Goal: Transaction & Acquisition: Purchase product/service

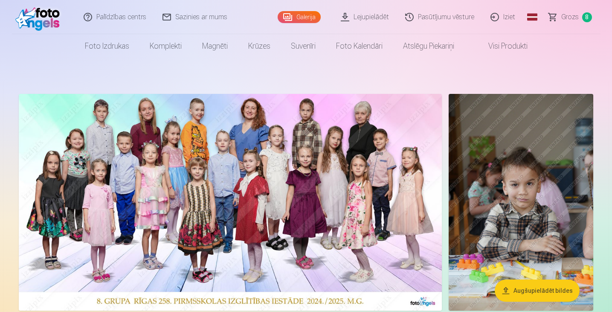
click at [352, 222] on img at bounding box center [230, 202] width 423 height 217
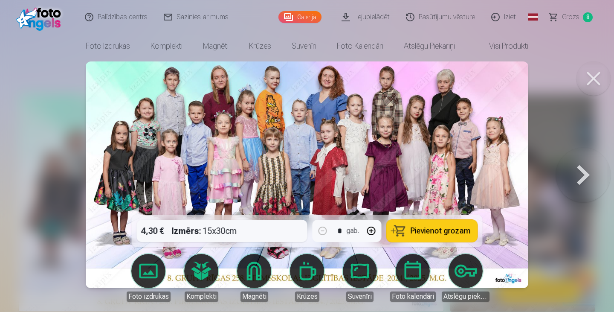
click at [577, 171] on button at bounding box center [583, 174] width 55 height 63
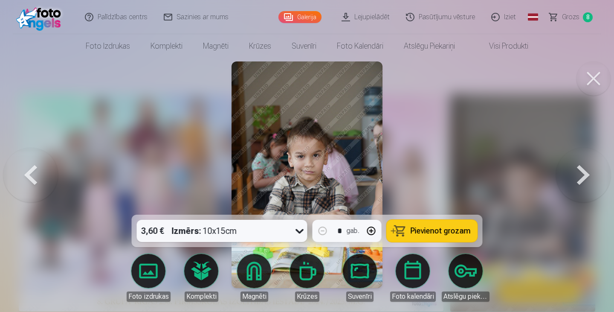
click at [577, 171] on button at bounding box center [583, 174] width 55 height 63
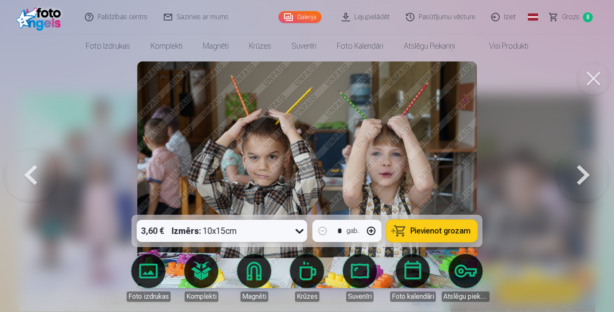
click at [577, 171] on button at bounding box center [583, 174] width 55 height 63
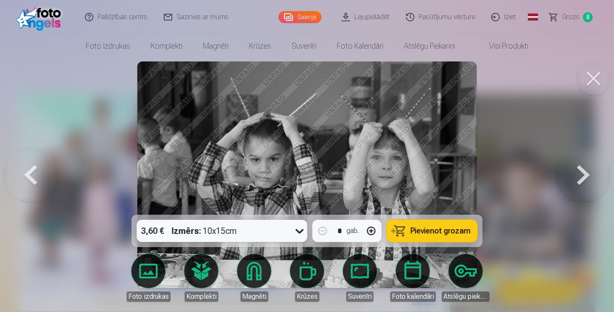
click at [577, 171] on button at bounding box center [583, 174] width 55 height 63
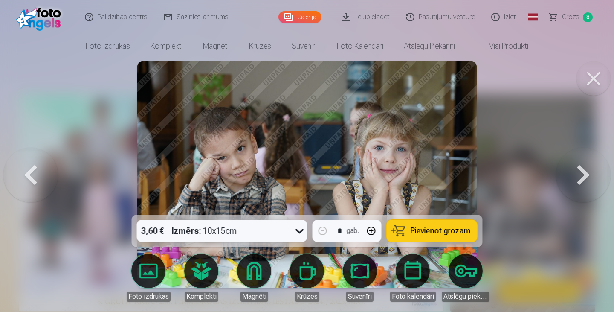
click at [569, 18] on span "Grozs" at bounding box center [570, 17] width 17 height 10
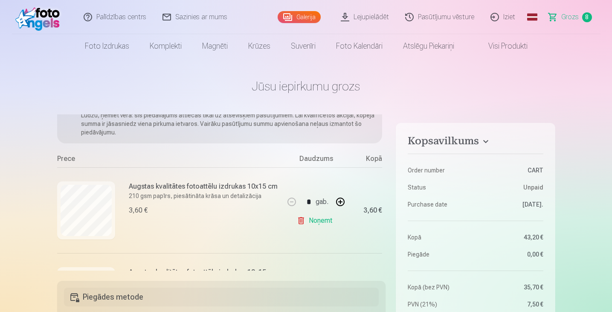
scroll to position [85, 0]
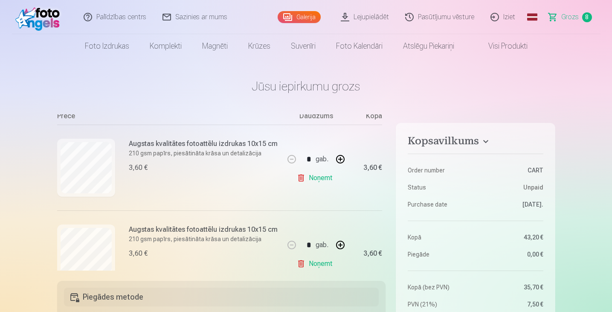
click at [310, 178] on link "Noņemt" at bounding box center [316, 177] width 39 height 17
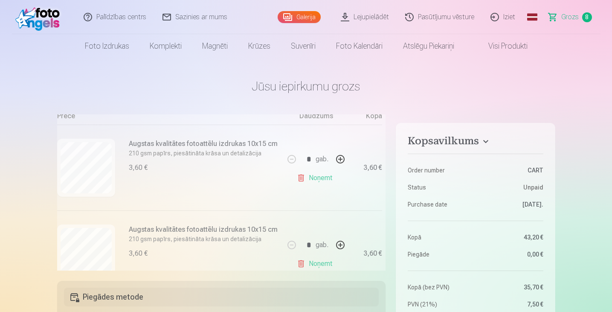
type input "*"
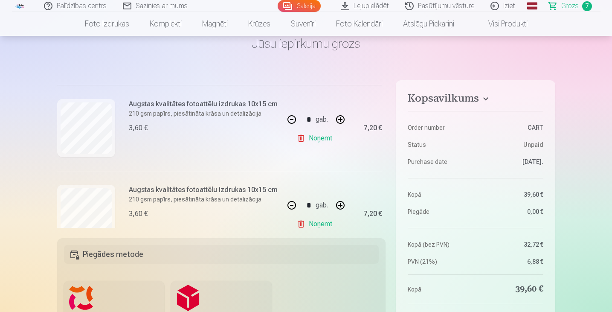
scroll to position [158, 0]
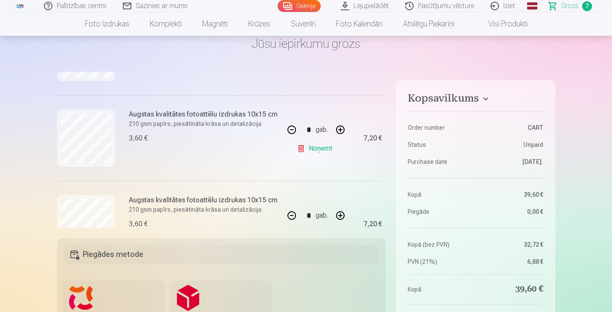
click at [337, 130] on button "button" at bounding box center [340, 129] width 20 height 20
type input "*"
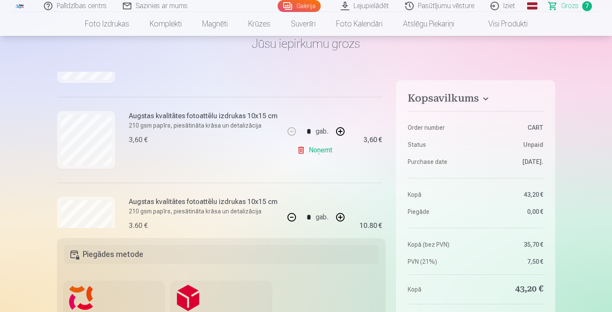
scroll to position [542, 0]
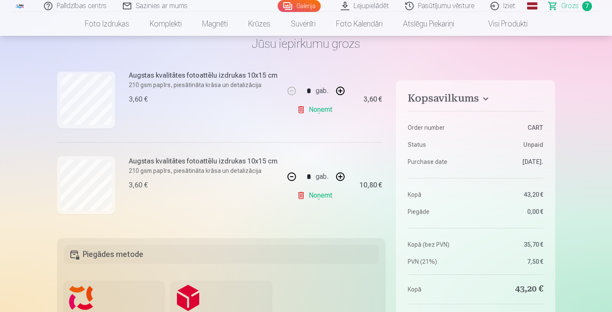
click at [307, 190] on link "Noņemt" at bounding box center [316, 195] width 39 height 17
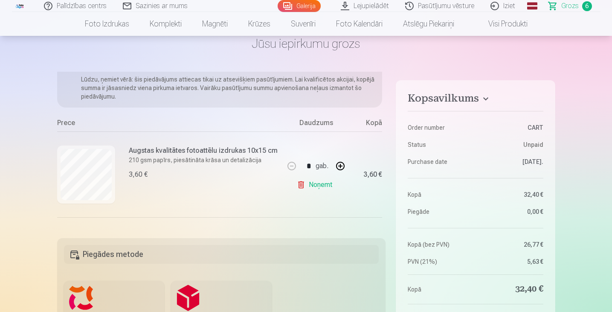
scroll to position [29, 0]
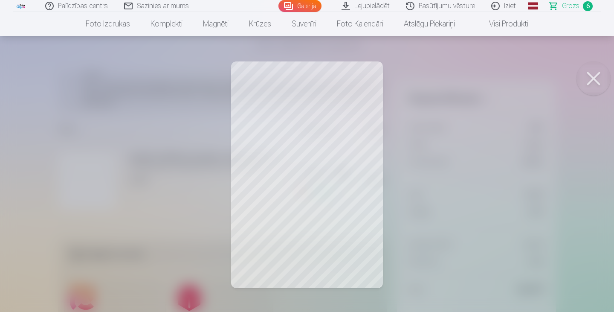
click at [589, 77] on button at bounding box center [593, 78] width 34 height 34
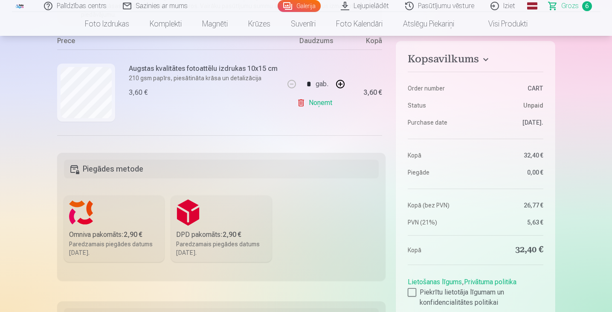
scroll to position [43, 0]
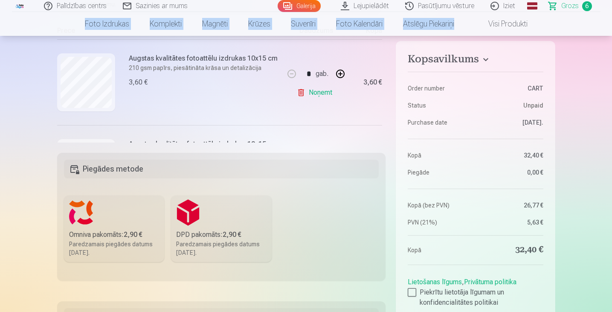
drag, startPoint x: 611, startPoint y: 29, endPoint x: 611, endPoint y: 11, distance: 17.9
click at [611, 11] on header "Palīdzības centrs Sazinies ar mums Galerija Lejupielādēt Pasūtījumu vēsture Izi…" at bounding box center [306, 18] width 612 height 36
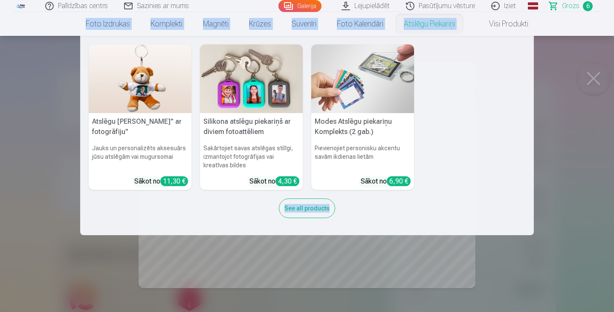
click at [594, 81] on nav "Atslēgu piekariņš Lācītis" ar fotogrāfiju" Jauks un personalizēts aksesuārs jūs…" at bounding box center [307, 135] width 614 height 199
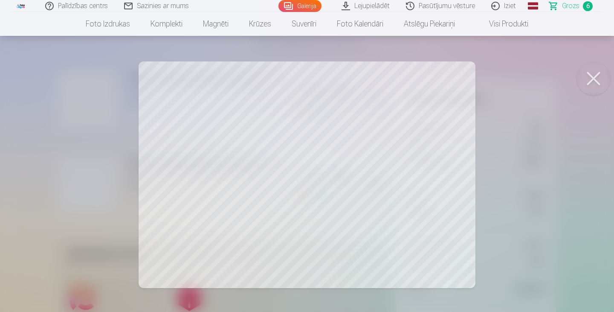
click at [592, 81] on button at bounding box center [593, 78] width 34 height 34
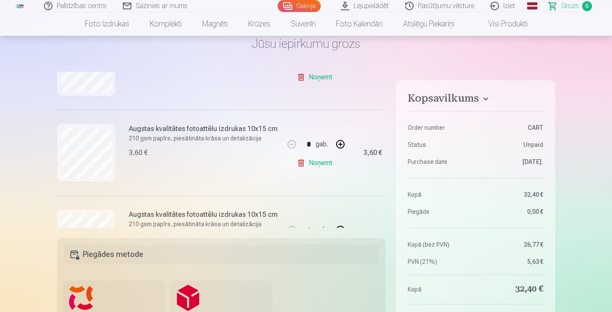
scroll to position [285, 0]
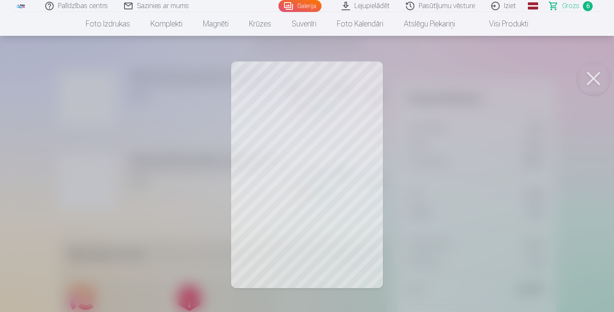
click at [592, 83] on button at bounding box center [593, 78] width 34 height 34
click at [593, 81] on button at bounding box center [593, 78] width 34 height 34
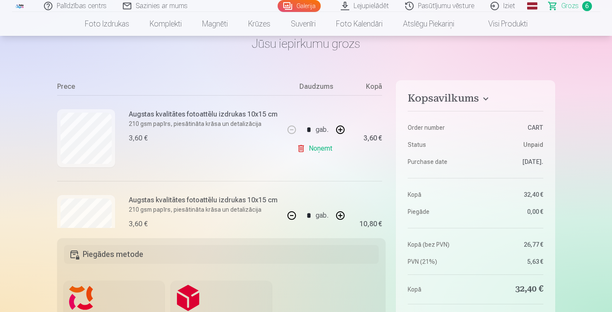
scroll to position [115, 0]
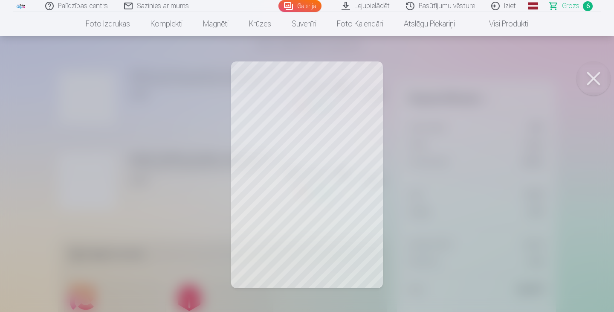
click at [594, 78] on button at bounding box center [593, 78] width 34 height 34
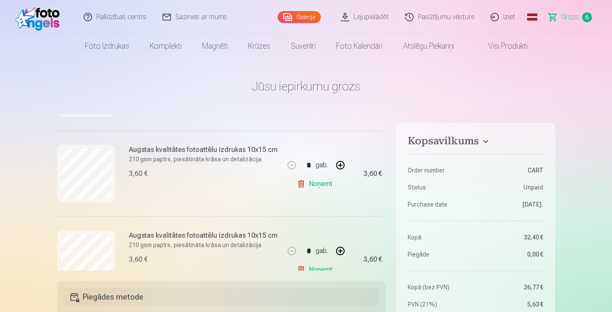
scroll to position [456, 0]
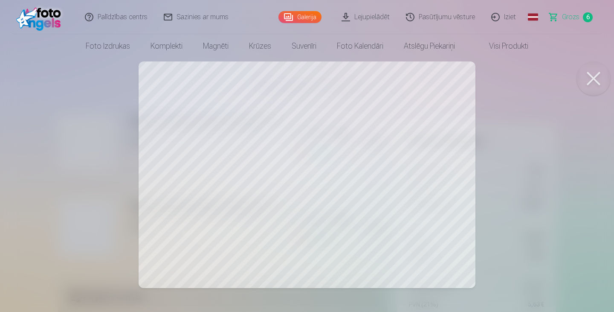
click at [588, 80] on button at bounding box center [593, 78] width 34 height 34
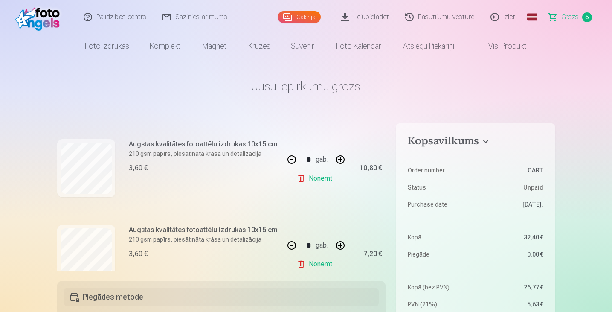
scroll to position [213, 0]
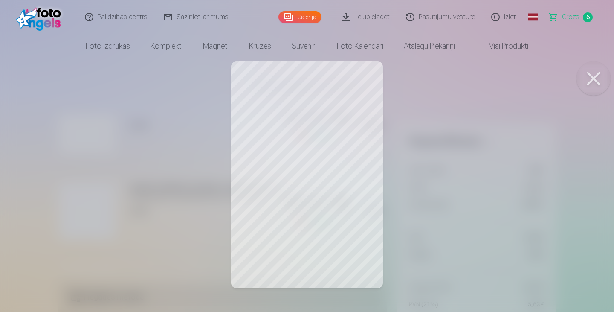
click at [595, 75] on button at bounding box center [593, 78] width 34 height 34
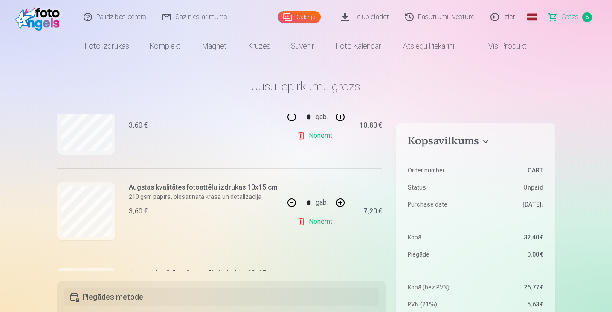
click at [289, 200] on button "button" at bounding box center [291, 202] width 20 height 20
type input "*"
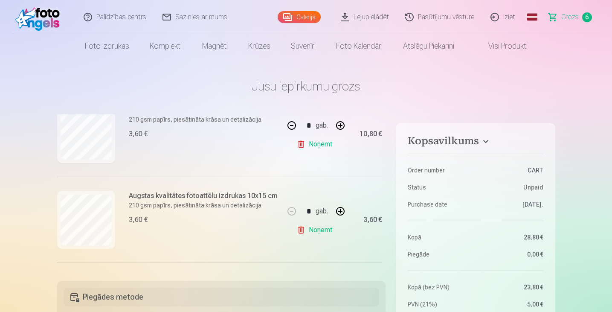
scroll to position [222, 0]
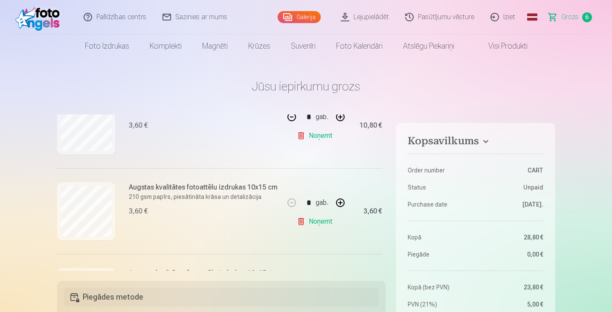
drag, startPoint x: 383, startPoint y: 205, endPoint x: 385, endPoint y: 190, distance: 15.1
click at [385, 190] on div "Ja pievienosiet grozam papildus preces uz 0,20 € , tad saņemsiet dāvanā visas b…" at bounding box center [221, 192] width 329 height 156
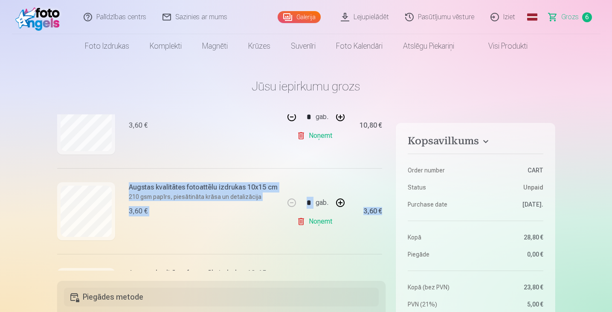
drag, startPoint x: 383, startPoint y: 195, endPoint x: 389, endPoint y: 153, distance: 42.6
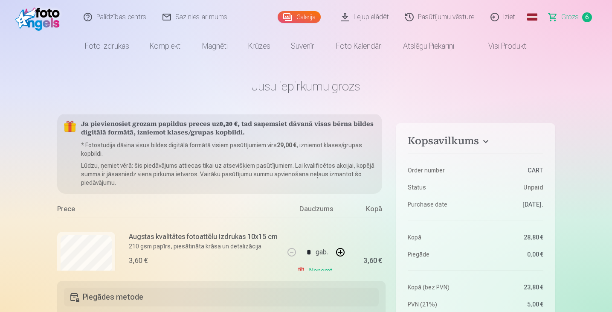
scroll to position [0, 0]
click at [297, 15] on link "Galerija" at bounding box center [299, 17] width 43 height 12
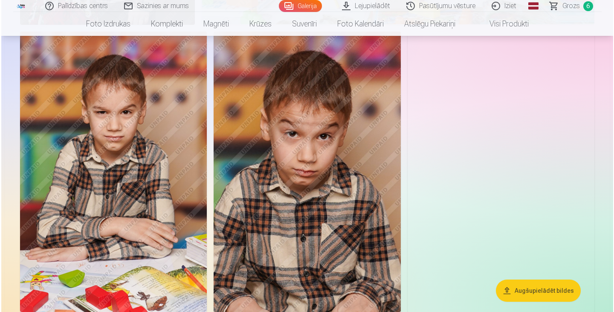
scroll to position [4008, 0]
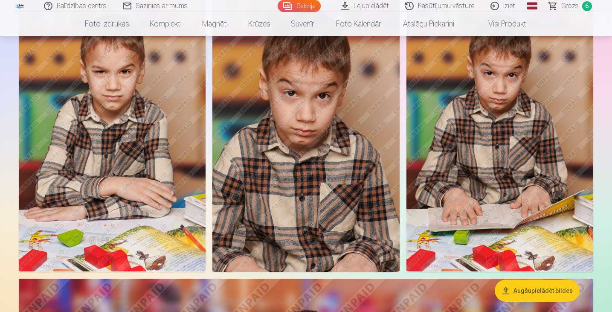
click at [135, 157] on img at bounding box center [112, 131] width 187 height 281
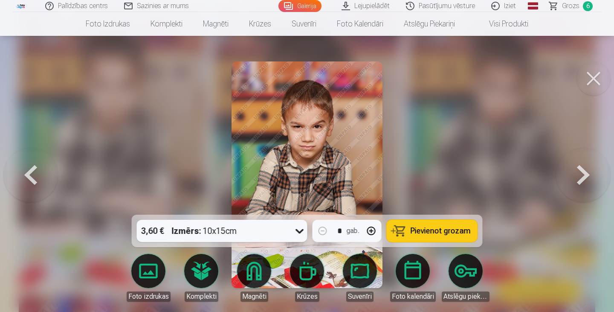
click at [424, 232] on span "Pievienot grozam" at bounding box center [441, 231] width 60 height 8
click at [591, 74] on button at bounding box center [593, 78] width 34 height 34
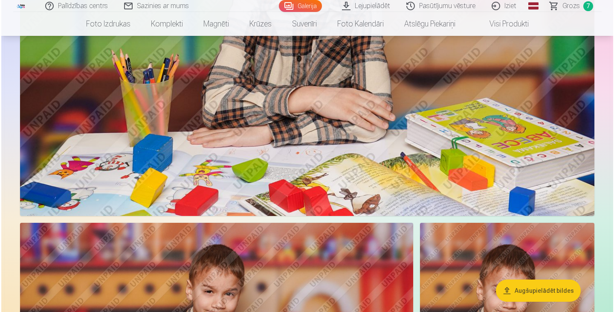
scroll to position [4463, 0]
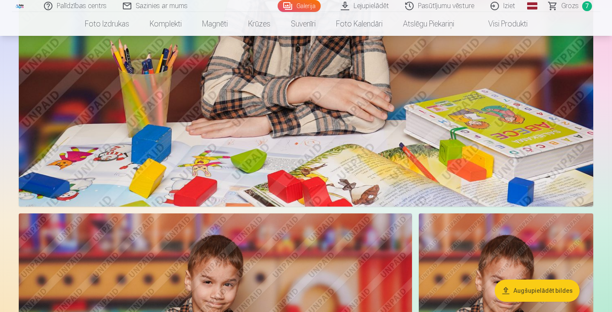
click at [532, 126] on img at bounding box center [306, 15] width 574 height 383
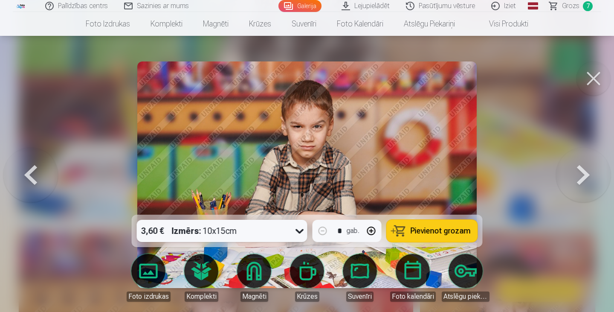
click at [585, 70] on button at bounding box center [593, 78] width 34 height 34
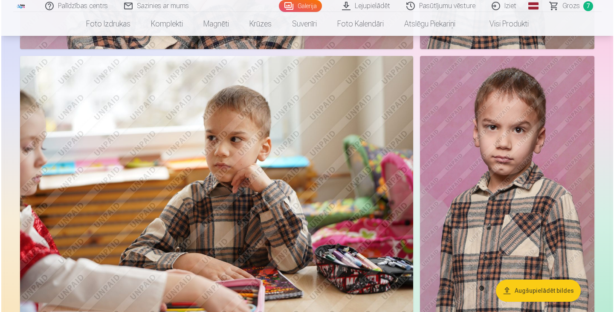
scroll to position [5769, 0]
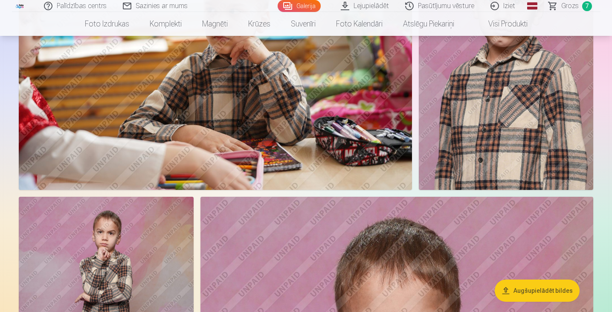
click at [350, 125] on img at bounding box center [215, 59] width 393 height 262
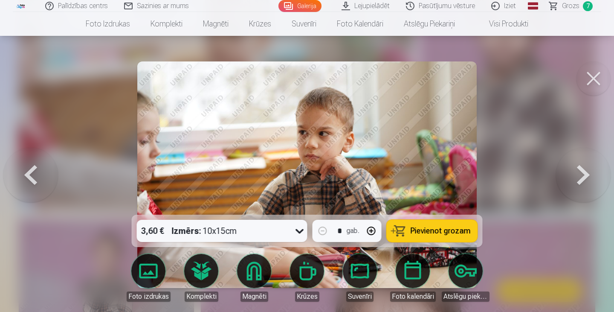
click at [420, 228] on span "Pievienot grozam" at bounding box center [441, 231] width 60 height 8
click at [583, 74] on button at bounding box center [593, 78] width 34 height 34
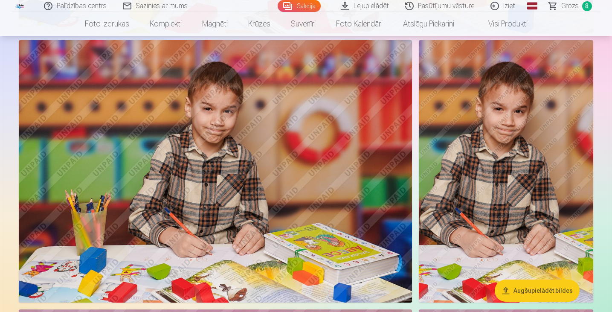
scroll to position [4640, 0]
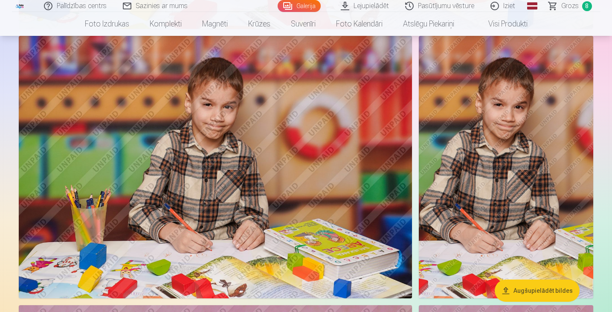
click at [544, 172] on img at bounding box center [506, 167] width 174 height 262
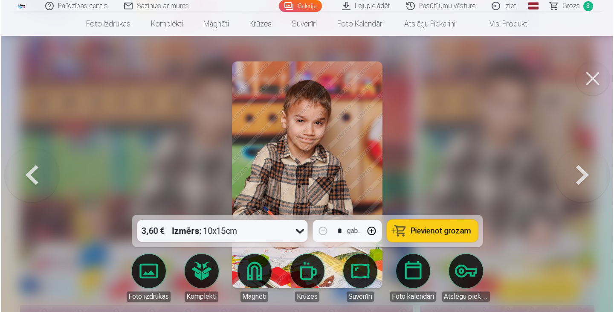
scroll to position [4655, 0]
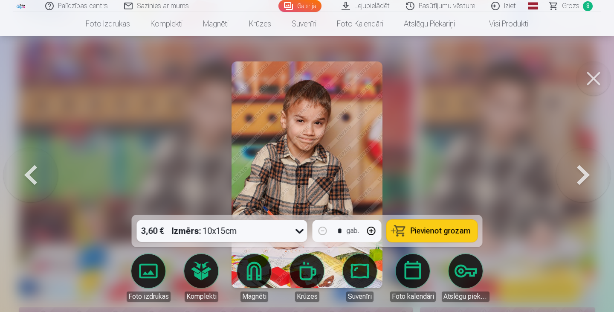
click at [429, 232] on span "Pievienot grozam" at bounding box center [441, 231] width 60 height 8
click at [593, 78] on button at bounding box center [593, 78] width 34 height 34
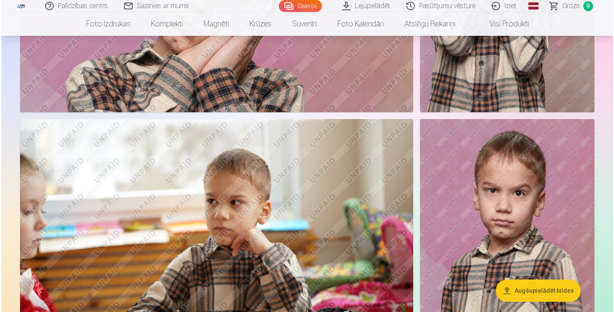
scroll to position [5706, 0]
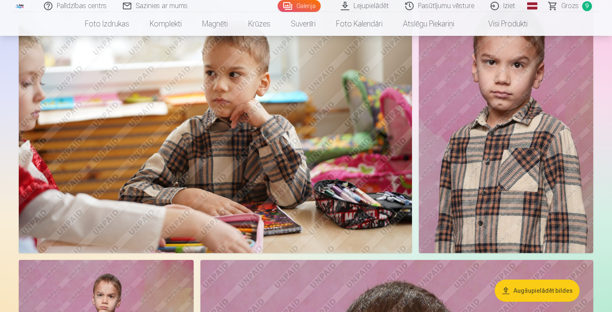
click at [299, 55] on img at bounding box center [215, 122] width 393 height 262
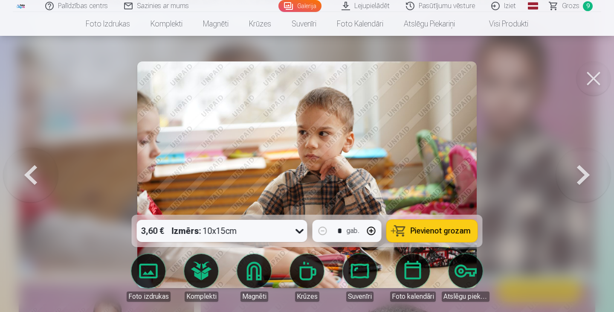
click at [433, 222] on button "Pievienot grozam" at bounding box center [432, 231] width 91 height 22
click at [588, 71] on button at bounding box center [593, 78] width 34 height 34
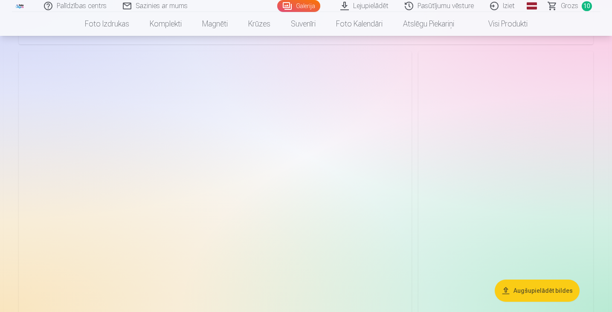
scroll to position [8159, 0]
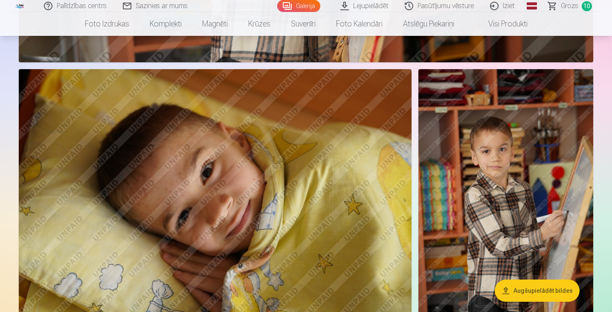
click at [553, 153] on img at bounding box center [505, 200] width 175 height 262
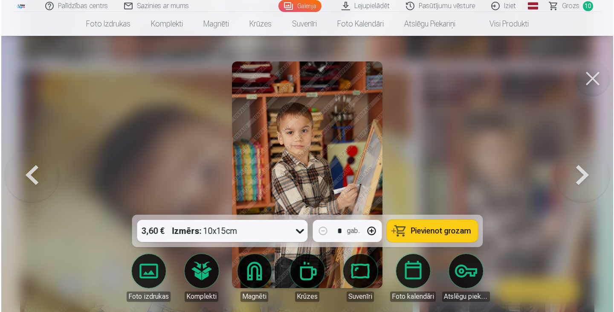
scroll to position [8188, 0]
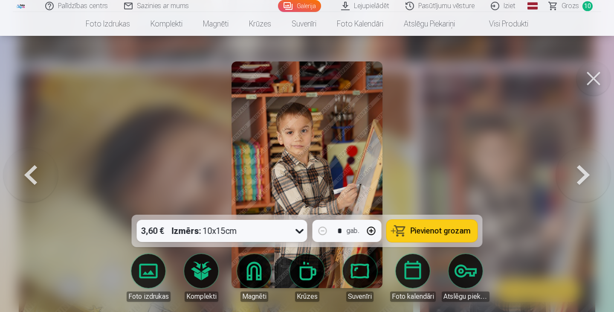
click at [450, 230] on span "Pievienot grozam" at bounding box center [441, 231] width 60 height 8
click at [586, 78] on button at bounding box center [593, 78] width 34 height 34
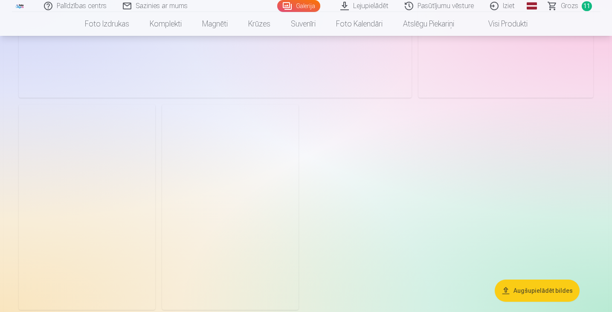
scroll to position [9524, 0]
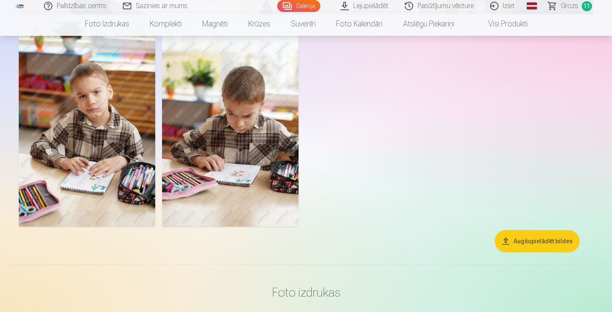
click at [89, 94] on img at bounding box center [87, 123] width 136 height 205
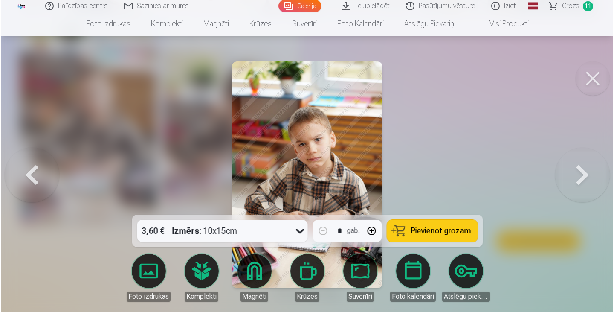
scroll to position [9557, 0]
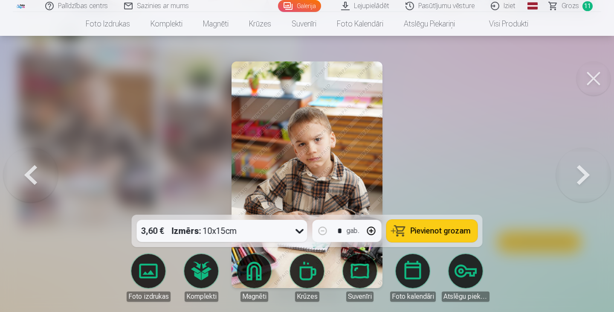
click at [337, 154] on img at bounding box center [307, 174] width 151 height 226
click at [595, 76] on button at bounding box center [593, 78] width 34 height 34
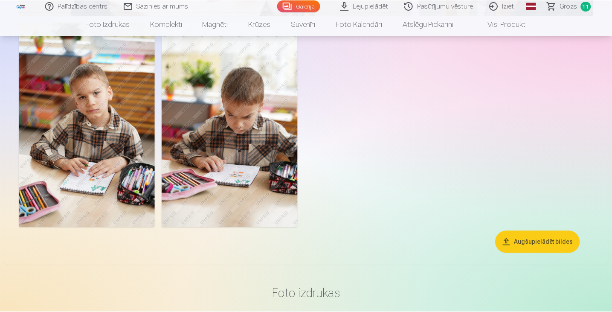
scroll to position [9524, 0]
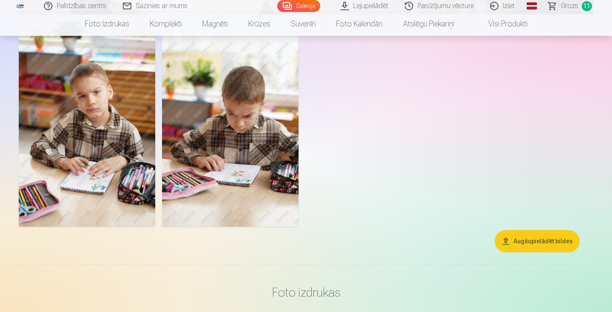
click at [568, 9] on span "Grozs" at bounding box center [569, 6] width 17 height 10
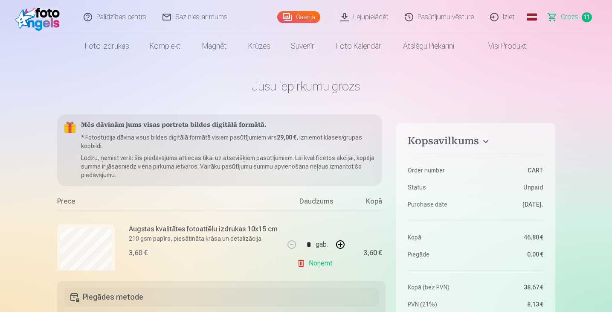
scroll to position [43, 0]
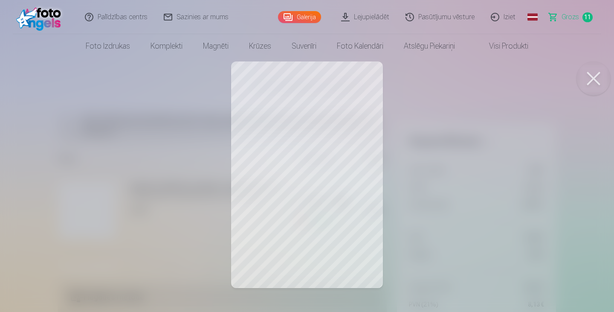
click at [591, 84] on button at bounding box center [593, 78] width 34 height 34
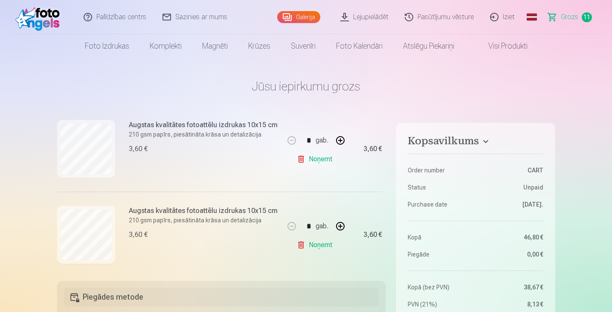
scroll to position [714, 0]
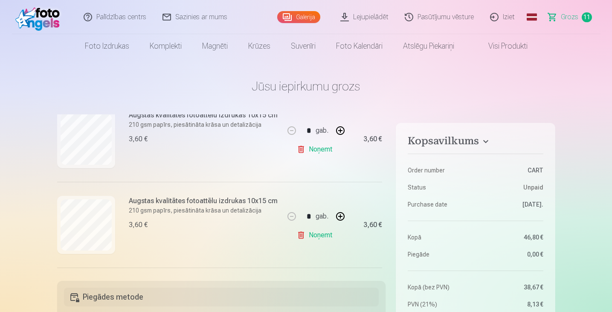
click at [320, 234] on link "Noņemt" at bounding box center [316, 234] width 39 height 17
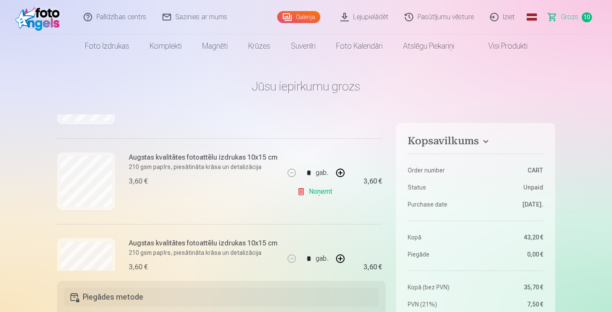
click at [319, 190] on link "Noņemt" at bounding box center [316, 191] width 39 height 17
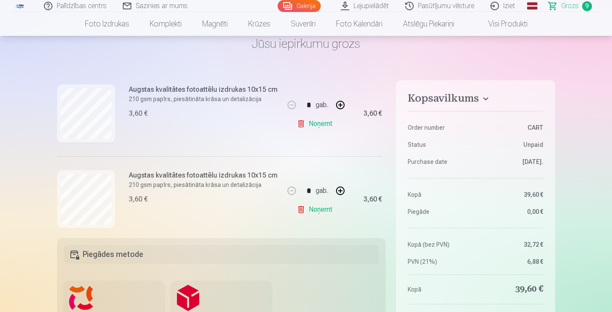
scroll to position [713, 0]
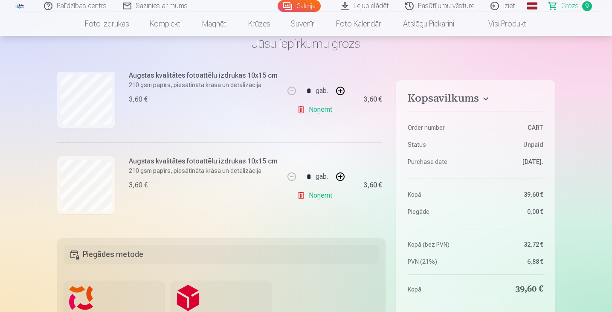
click at [339, 173] on button "button" at bounding box center [340, 176] width 20 height 20
type input "*"
click at [313, 194] on link "Noņemt" at bounding box center [316, 195] width 39 height 17
click at [316, 191] on link "Noņemt" at bounding box center [316, 195] width 39 height 17
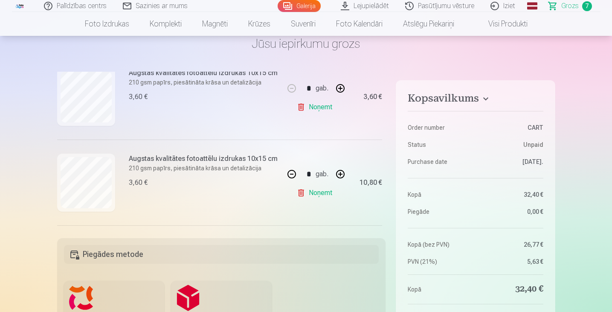
scroll to position [171, 0]
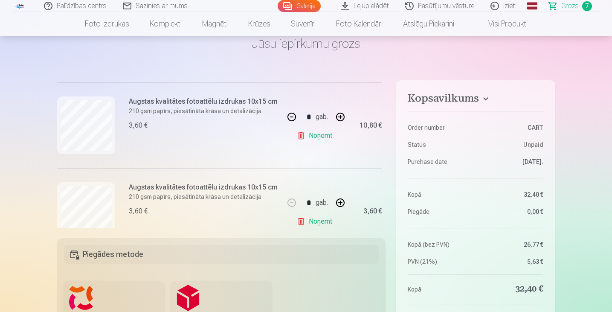
click at [289, 115] on button "button" at bounding box center [291, 117] width 20 height 20
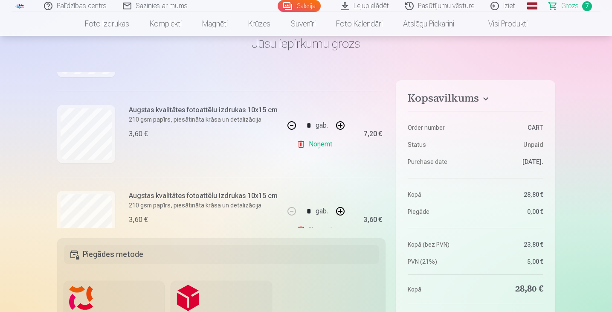
scroll to position [179, 0]
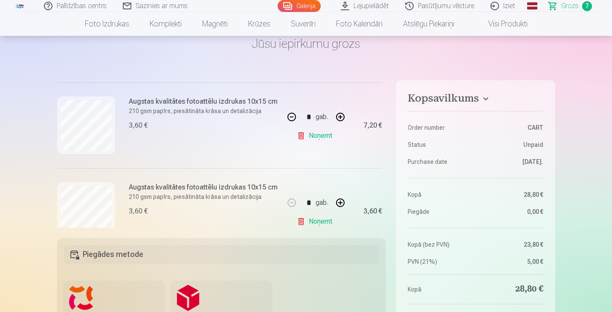
click at [289, 115] on button "button" at bounding box center [291, 117] width 20 height 20
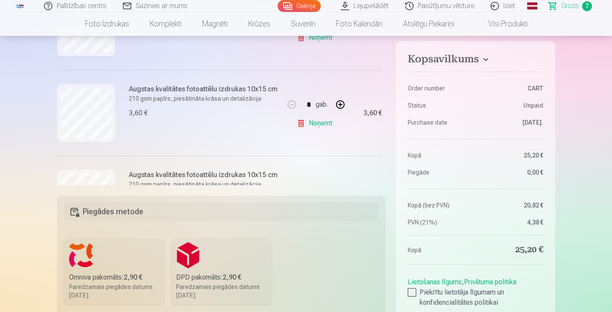
scroll to position [140, 0]
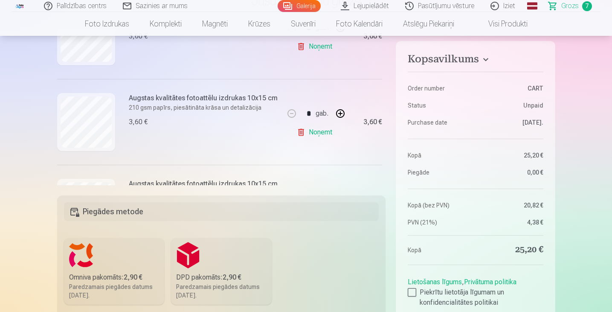
click at [339, 113] on button "button" at bounding box center [340, 113] width 20 height 20
type input "*"
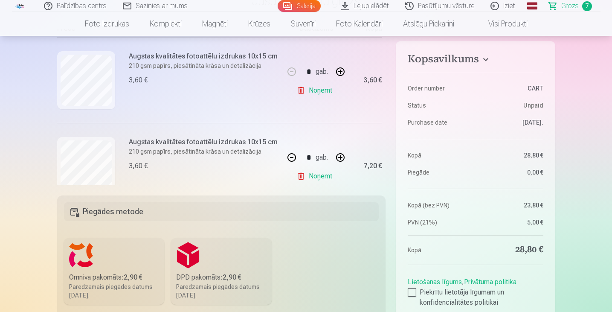
scroll to position [114, 0]
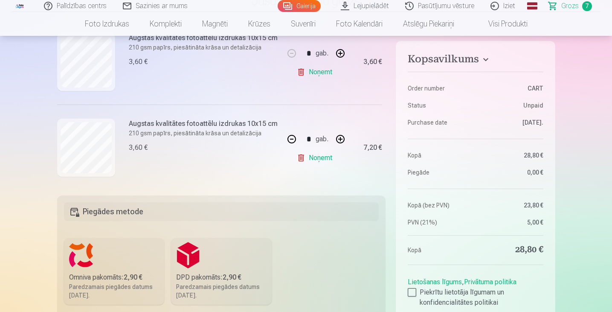
click at [300, 4] on link "Galerija" at bounding box center [299, 6] width 43 height 12
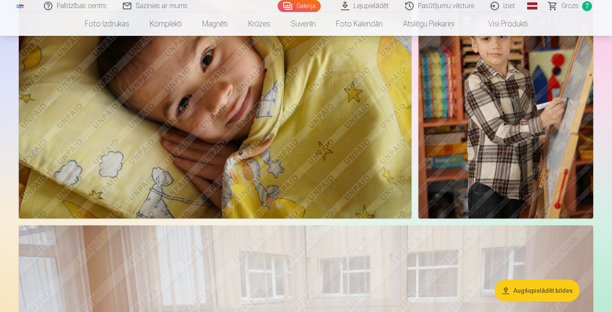
scroll to position [8187, 0]
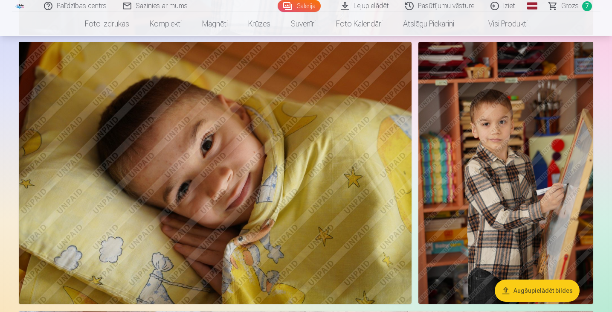
click at [540, 128] on img at bounding box center [505, 173] width 175 height 262
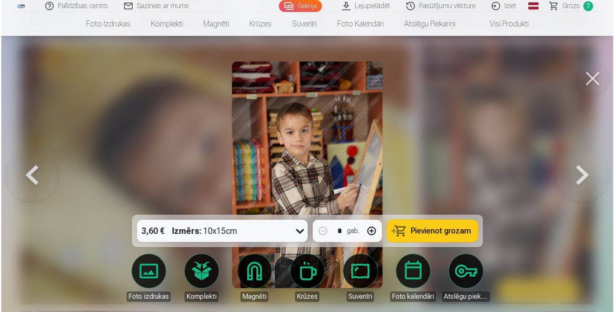
scroll to position [8215, 0]
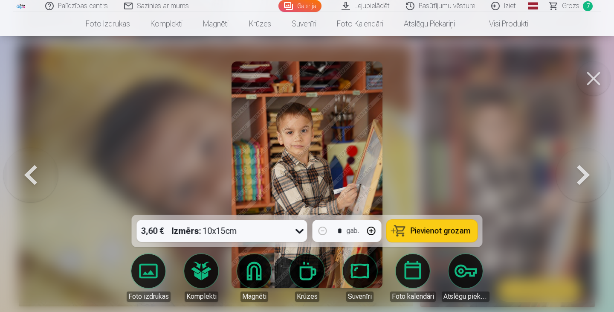
click at [421, 229] on span "Pievienot grozam" at bounding box center [441, 231] width 60 height 8
click at [565, 3] on span "Grozs" at bounding box center [570, 6] width 17 height 10
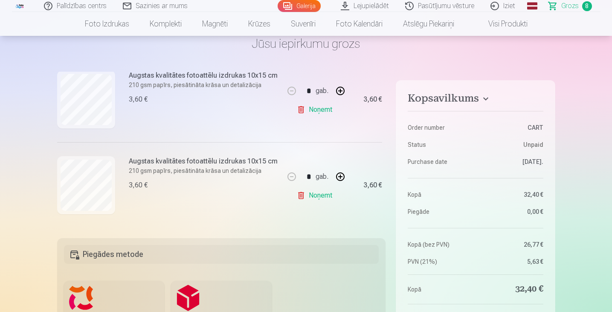
scroll to position [128, 0]
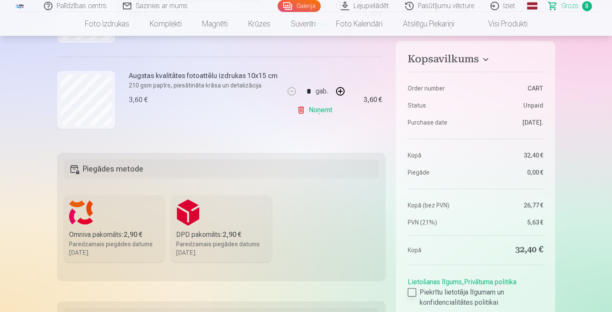
click at [413, 294] on div at bounding box center [412, 292] width 9 height 9
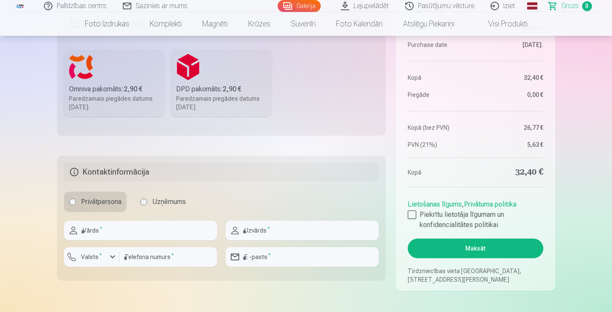
scroll to position [298, 0]
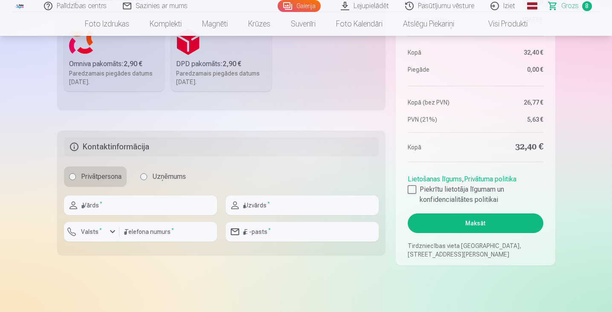
click at [105, 59] on div "Omniva pakomāts : 2,90 €" at bounding box center [114, 64] width 90 height 10
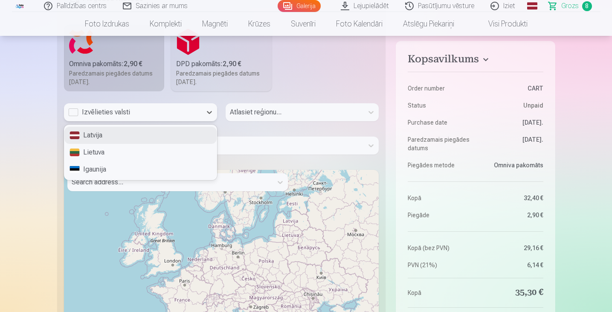
click at [127, 110] on div "Izvēlieties valsti" at bounding box center [132, 112] width 129 height 10
click at [112, 138] on div "Latvija" at bounding box center [140, 135] width 152 height 17
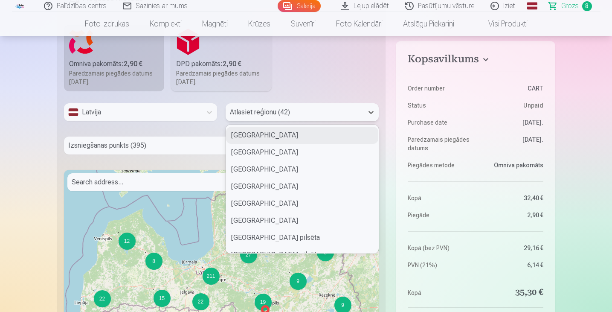
click at [306, 105] on div "Atlasiet reģionu (42)" at bounding box center [295, 112] width 138 height 18
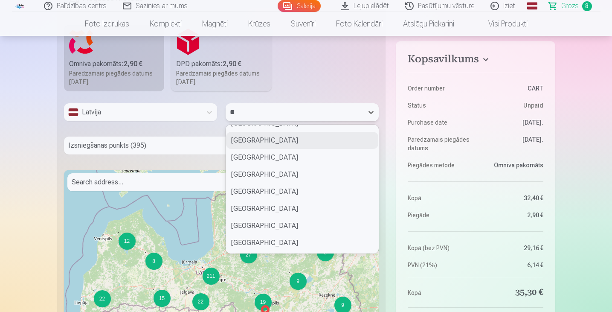
scroll to position [0, 0]
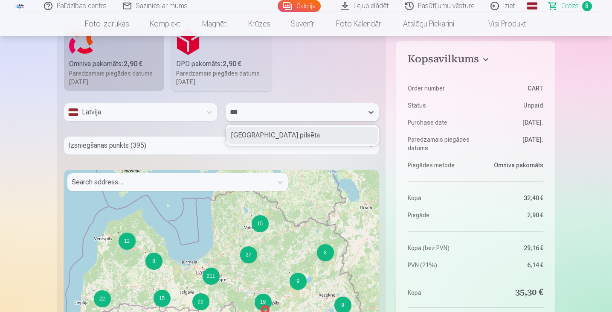
type input "****"
click at [266, 133] on div "[GEOGRAPHIC_DATA] pilsēta" at bounding box center [302, 135] width 152 height 17
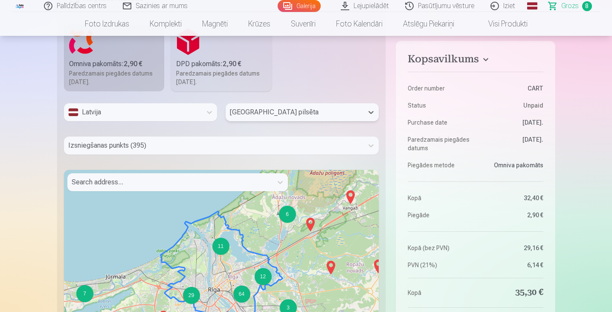
click at [157, 148] on div at bounding box center [213, 145] width 291 height 12
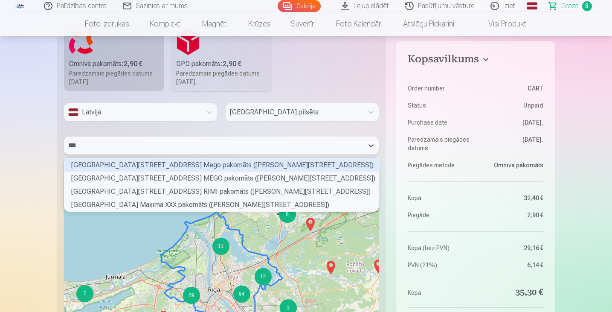
scroll to position [51, 312]
type input "*****"
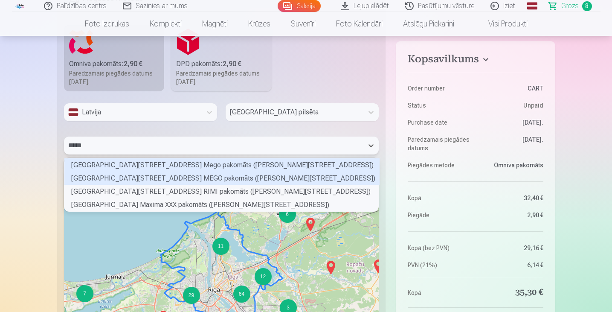
click at [249, 179] on div "[GEOGRAPHIC_DATA][STREET_ADDRESS] MEGO pakomāts ([PERSON_NAME][STREET_ADDRESS])" at bounding box center [221, 177] width 315 height 13
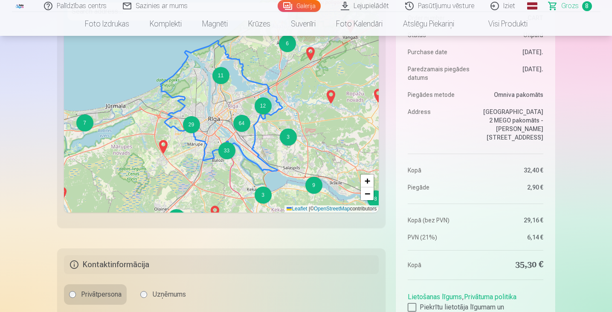
scroll to position [554, 0]
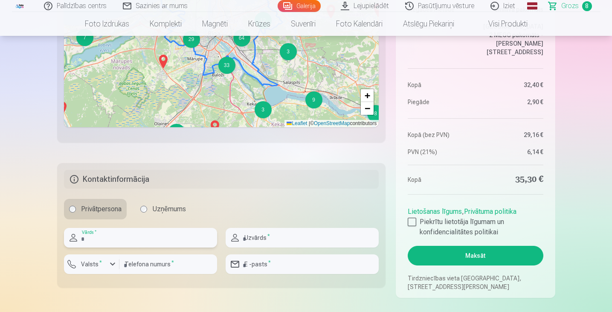
click at [92, 232] on input "text" at bounding box center [140, 238] width 153 height 20
type input "********"
type input "**********"
type input "*******"
type input "********"
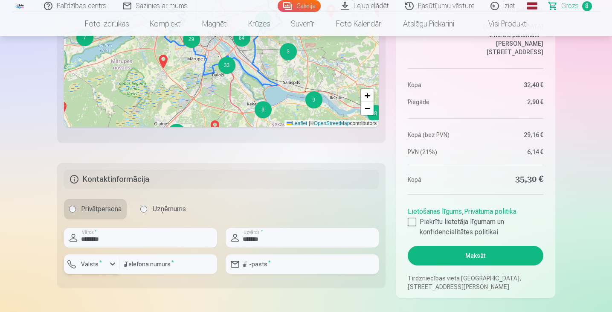
click at [110, 262] on div "button" at bounding box center [112, 264] width 10 height 10
click at [109, 283] on li "+371 Latvija" at bounding box center [101, 283] width 61 height 17
click at [268, 261] on input "email" at bounding box center [302, 264] width 153 height 20
type input "**********"
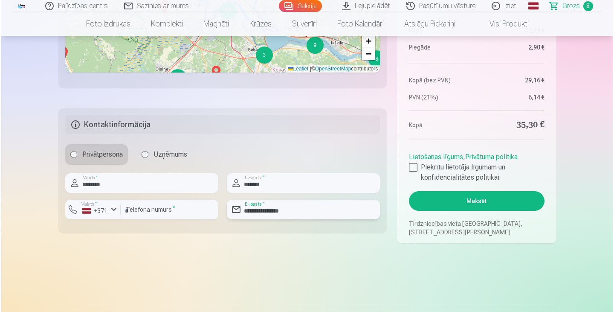
scroll to position [669, 0]
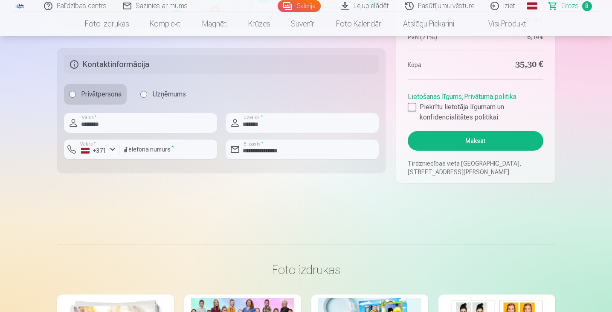
click at [471, 141] on button "Maksāt" at bounding box center [475, 141] width 135 height 20
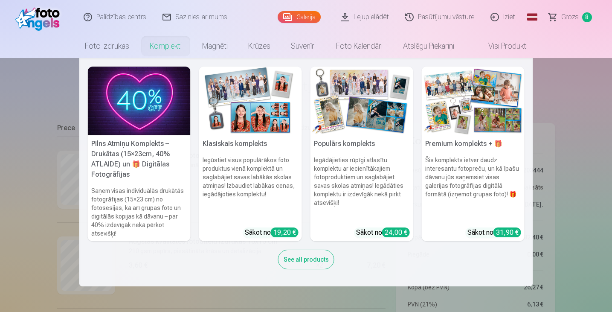
click at [570, 88] on nav "Pilns Atmiņu Komplekts – Drukātas (15×23cm, 40% ATLAIDE) un 🎁 Digitālas Fotogrā…" at bounding box center [306, 172] width 612 height 228
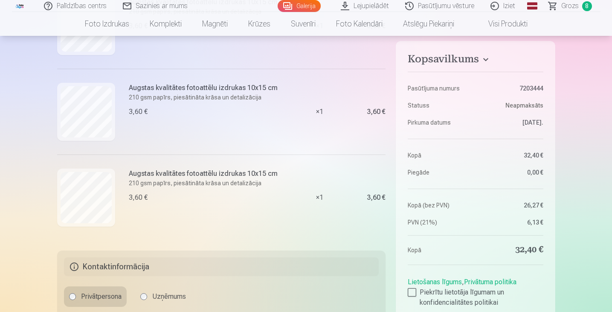
scroll to position [597, 0]
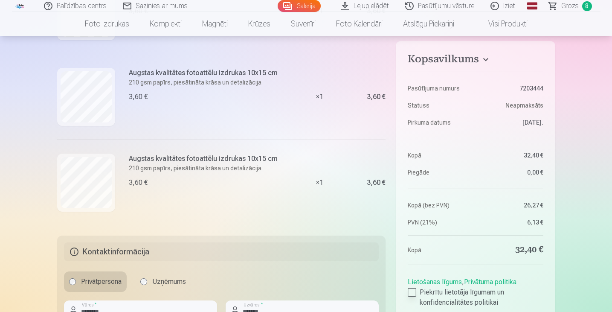
click at [412, 291] on div at bounding box center [412, 292] width 9 height 9
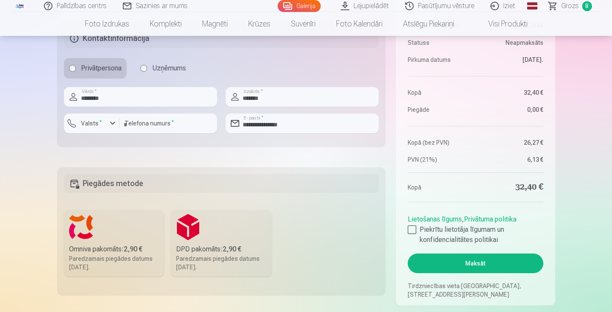
scroll to position [895, 0]
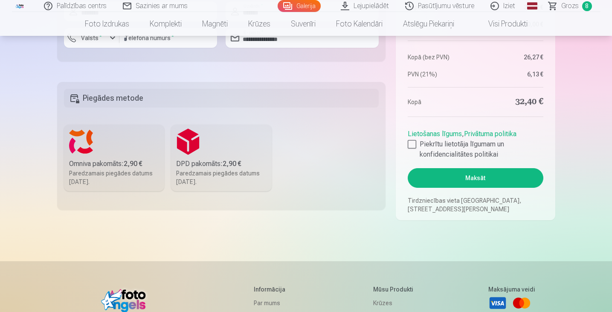
click at [108, 166] on div "Omniva pakomāts : 2,90 €" at bounding box center [114, 164] width 90 height 10
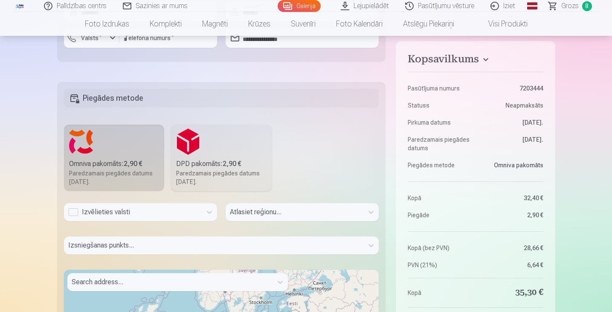
click at [121, 155] on label "Omniva pakomāts : 2,90 € Paredzamais piegādes datums [DATE]." at bounding box center [114, 158] width 101 height 67
click at [124, 142] on label "Omniva pakomāts : 2,90 € Paredzamais piegādes datums [DATE]." at bounding box center [114, 158] width 101 height 67
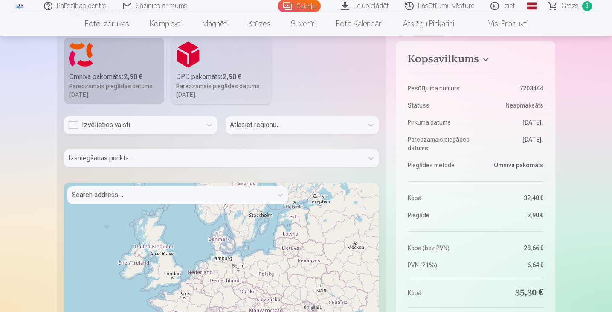
scroll to position [981, 0]
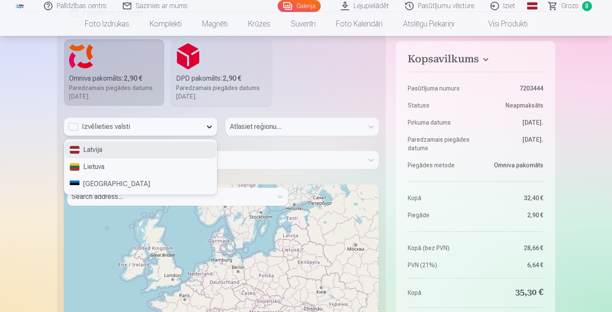
click at [210, 127] on icon at bounding box center [209, 126] width 5 height 3
drag, startPoint x: 131, startPoint y: 157, endPoint x: 156, endPoint y: 142, distance: 29.1
click at [131, 157] on div "Latvija" at bounding box center [140, 149] width 152 height 17
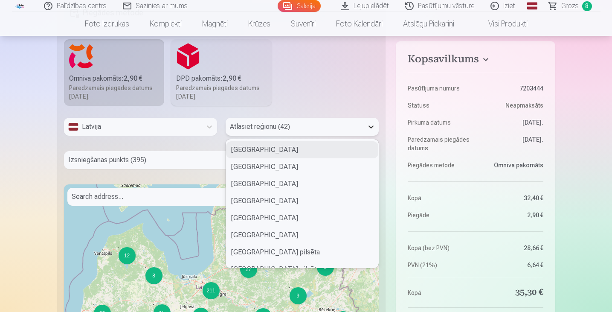
click at [367, 130] on icon at bounding box center [371, 126] width 9 height 9
type input "**"
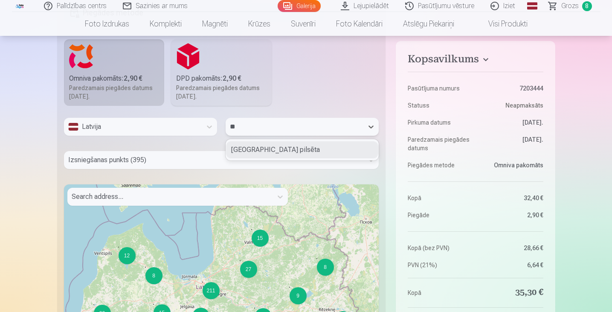
click at [290, 147] on div "[GEOGRAPHIC_DATA] pilsēta" at bounding box center [302, 149] width 152 height 17
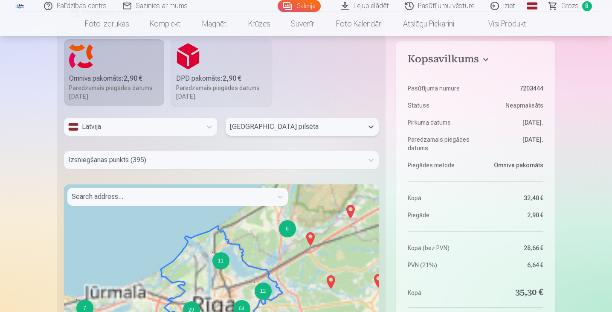
click at [145, 156] on div at bounding box center [213, 160] width 291 height 12
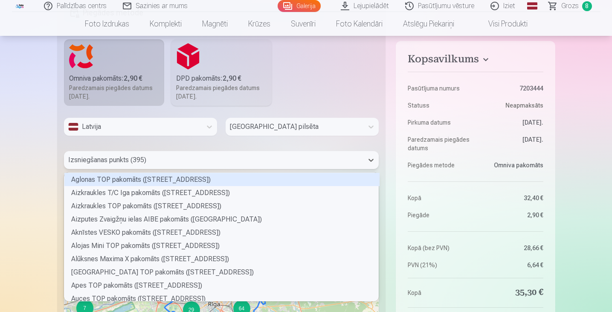
scroll to position [126, 312]
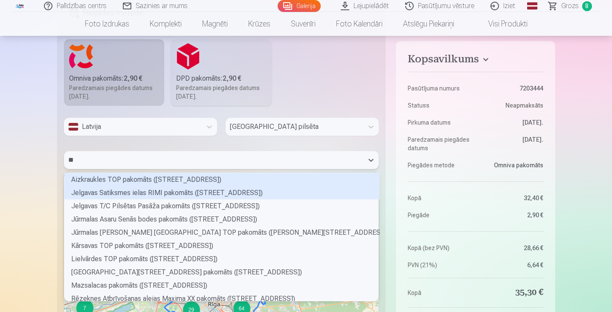
type input "***"
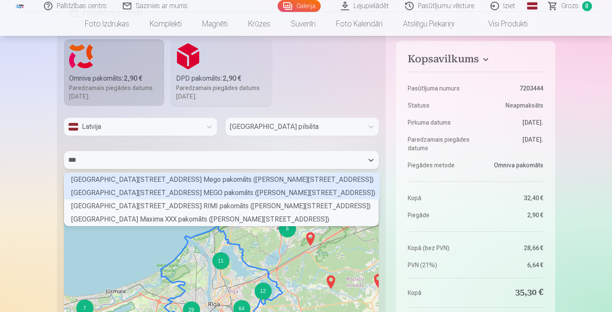
click at [219, 188] on div "[GEOGRAPHIC_DATA][STREET_ADDRESS] MEGO pakomāts ([PERSON_NAME][STREET_ADDRESS])" at bounding box center [221, 192] width 315 height 13
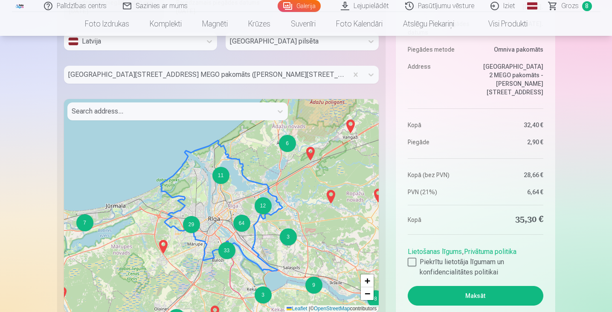
scroll to position [1109, 0]
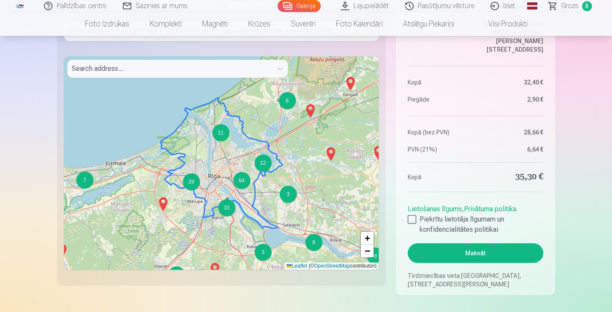
click at [465, 255] on button "Maksāt" at bounding box center [475, 253] width 135 height 20
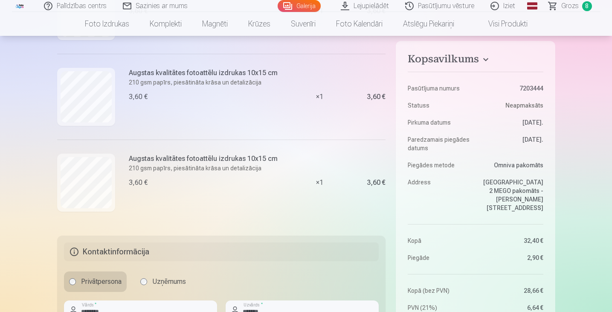
scroll to position [725, 0]
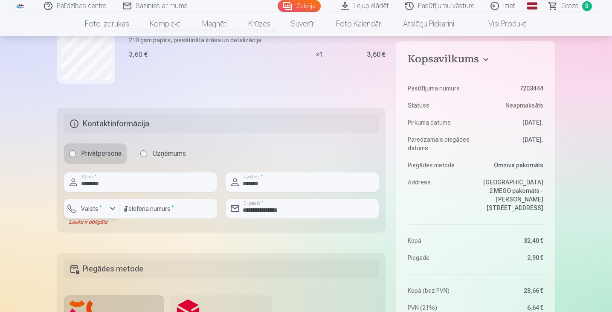
click at [111, 210] on div "button" at bounding box center [112, 208] width 10 height 10
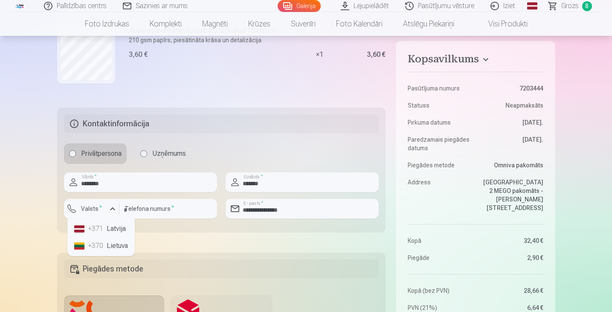
click at [110, 221] on li "+371 Latvija" at bounding box center [101, 228] width 61 height 17
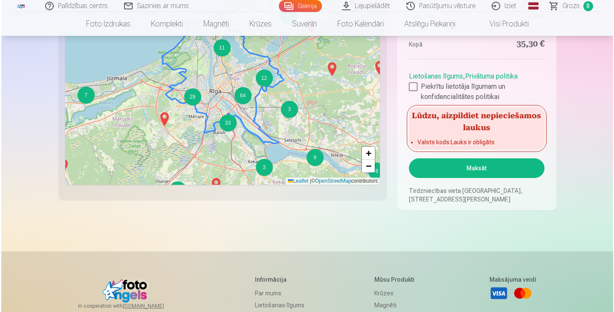
scroll to position [1194, 0]
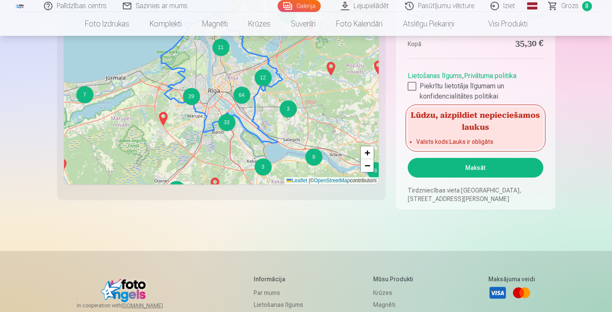
click at [469, 159] on button "Maksāt" at bounding box center [475, 168] width 135 height 20
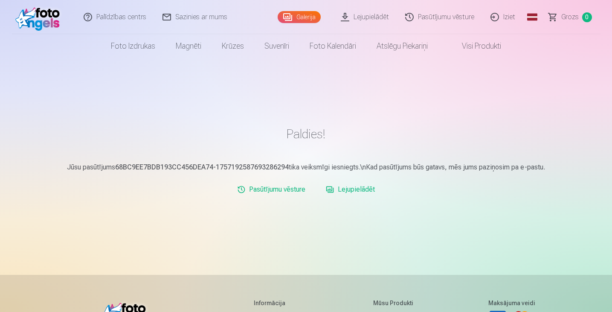
click at [347, 189] on link "Lejupielādēt" at bounding box center [350, 189] width 56 height 17
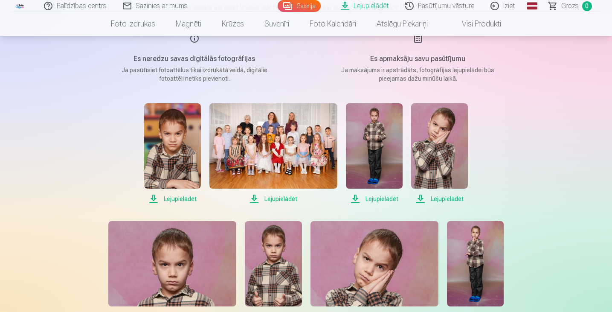
scroll to position [128, 0]
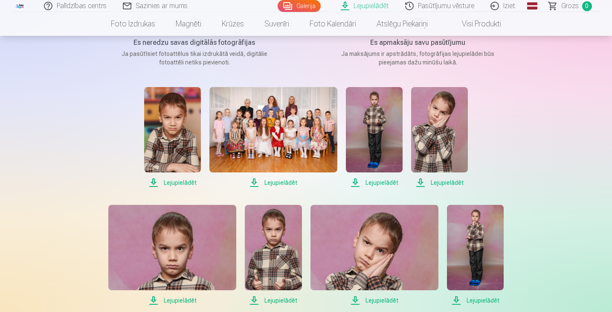
click at [272, 179] on span "Lejupielādēt" at bounding box center [273, 182] width 128 height 10
click at [385, 180] on span "Lejupielādēt" at bounding box center [374, 182] width 57 height 10
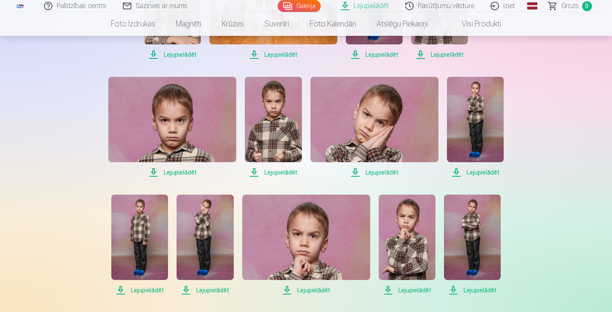
click at [183, 169] on span "Lejupielādēt" at bounding box center [172, 172] width 128 height 10
click at [480, 168] on span "Lejupielādēt" at bounding box center [475, 172] width 57 height 10
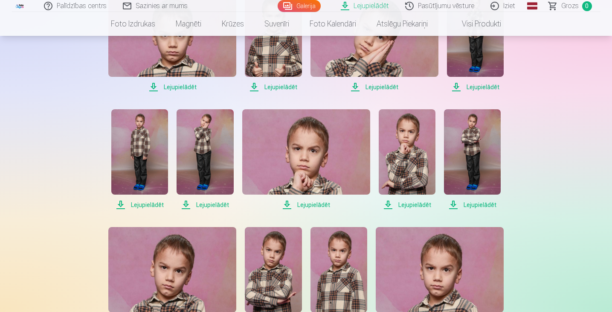
click at [320, 205] on span "Lejupielādēt" at bounding box center [306, 205] width 128 height 10
click at [405, 203] on span "Lejupielādēt" at bounding box center [407, 205] width 57 height 10
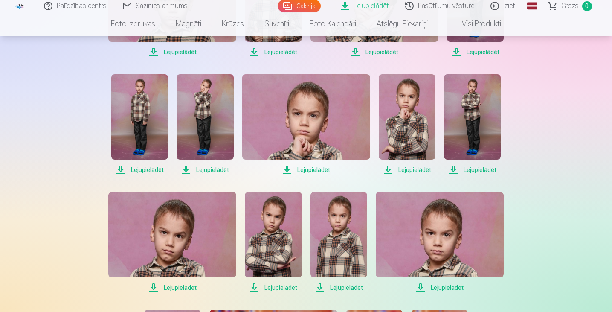
scroll to position [426, 0]
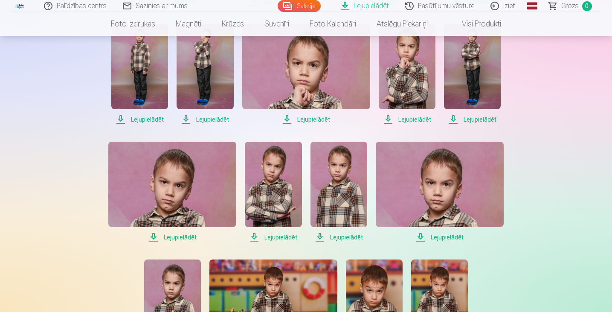
click at [184, 235] on span "Lejupielādēt" at bounding box center [172, 237] width 128 height 10
click at [347, 236] on span "Lejupielādēt" at bounding box center [338, 237] width 57 height 10
click at [455, 237] on span "Lejupielādēt" at bounding box center [440, 237] width 128 height 10
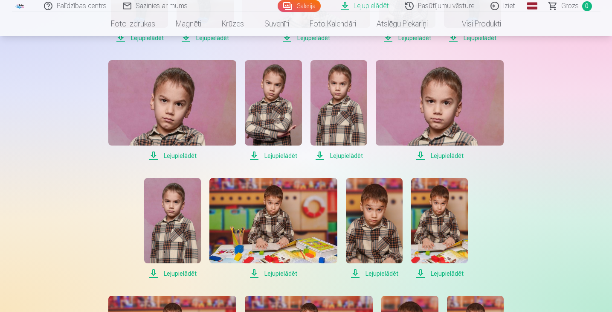
scroll to position [512, 0]
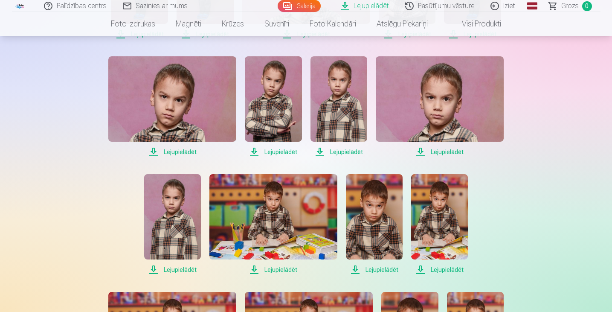
click at [179, 267] on span "Lejupielādēt" at bounding box center [172, 269] width 57 height 10
click at [275, 270] on span "Lejupielādēt" at bounding box center [273, 269] width 128 height 10
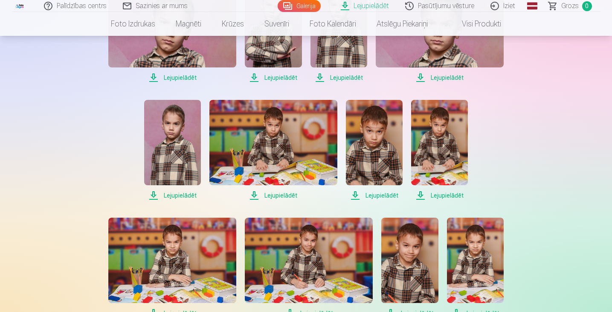
scroll to position [640, 0]
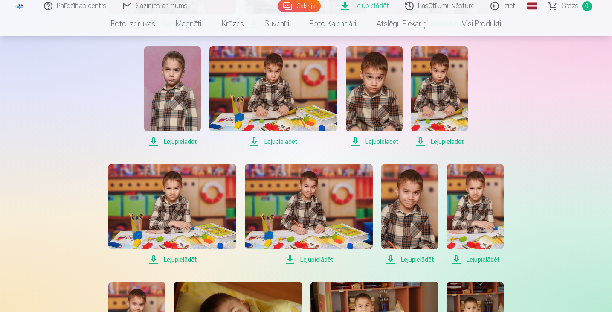
click at [183, 260] on span "Lejupielādēt" at bounding box center [172, 259] width 128 height 10
click at [317, 258] on span "Lejupielādēt" at bounding box center [309, 259] width 128 height 10
click at [412, 259] on span "Lejupielādēt" at bounding box center [409, 259] width 57 height 10
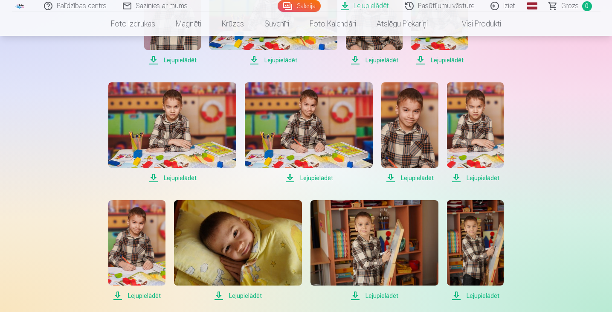
scroll to position [725, 0]
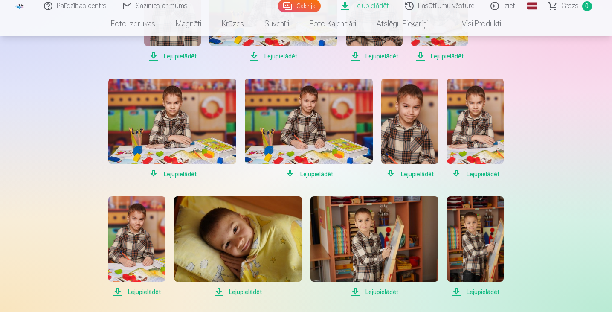
click at [484, 174] on span "Lejupielādēt" at bounding box center [475, 174] width 57 height 10
click at [144, 291] on span "Lejupielādēt" at bounding box center [136, 292] width 57 height 10
click at [256, 290] on span "Lejupielādēt" at bounding box center [238, 292] width 128 height 10
click at [379, 292] on span "Lejupielādēt" at bounding box center [374, 292] width 128 height 10
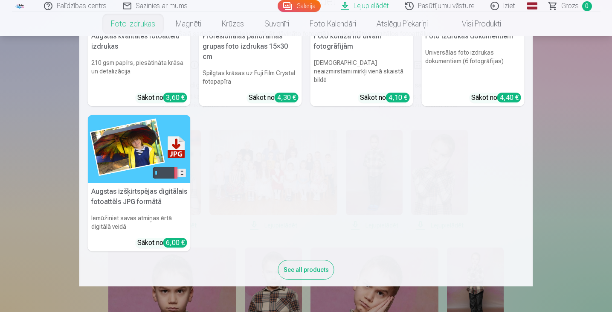
scroll to position [128, 0]
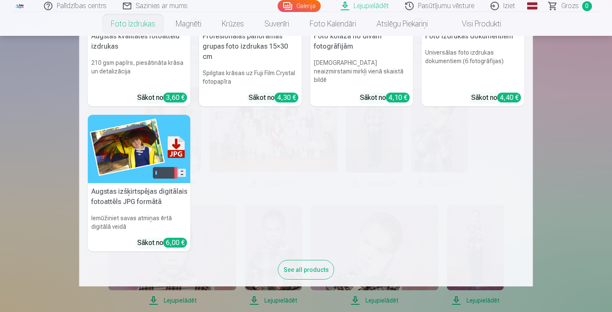
click at [58, 213] on nav "Augstas kvalitātes fotoattēlu izdrukas 210 gsm papīrs, piesātināta krāsa un det…" at bounding box center [306, 161] width 612 height 250
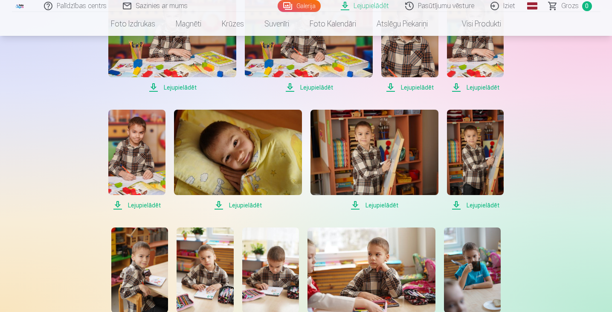
scroll to position [810, 0]
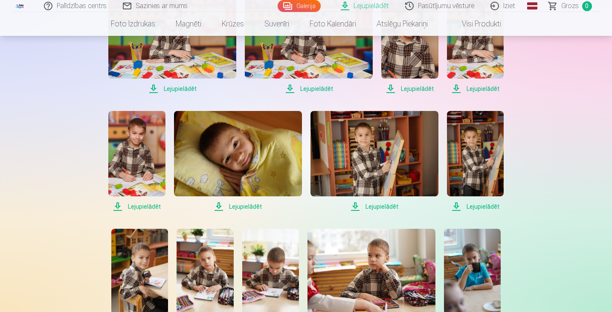
drag, startPoint x: 239, startPoint y: 205, endPoint x: 432, endPoint y: 188, distance: 193.4
click at [239, 205] on span "Lejupielādēt" at bounding box center [238, 206] width 128 height 10
drag, startPoint x: 480, startPoint y: 205, endPoint x: 487, endPoint y: 203, distance: 7.1
click at [480, 205] on span "Lejupielādēt" at bounding box center [475, 206] width 57 height 10
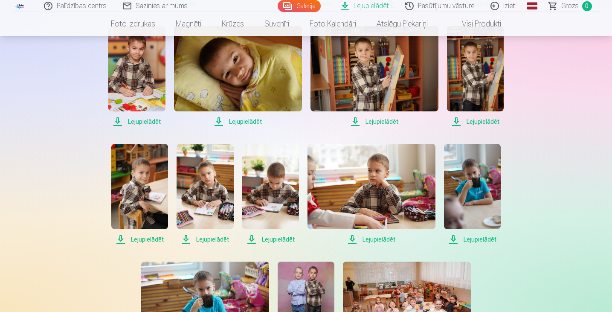
scroll to position [895, 0]
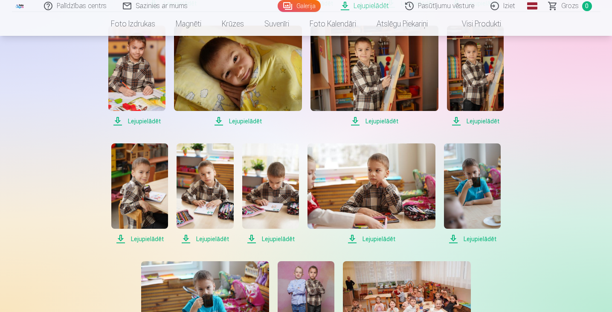
click at [152, 240] on span "Lejupielādēt" at bounding box center [139, 239] width 57 height 10
click at [217, 237] on span "Lejupielādēt" at bounding box center [205, 239] width 57 height 10
drag, startPoint x: 372, startPoint y: 236, endPoint x: 396, endPoint y: 233, distance: 24.1
click at [372, 236] on span "Lejupielādēt" at bounding box center [371, 239] width 128 height 10
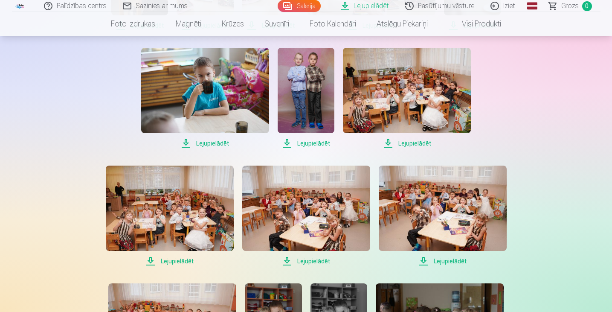
scroll to position [1194, 0]
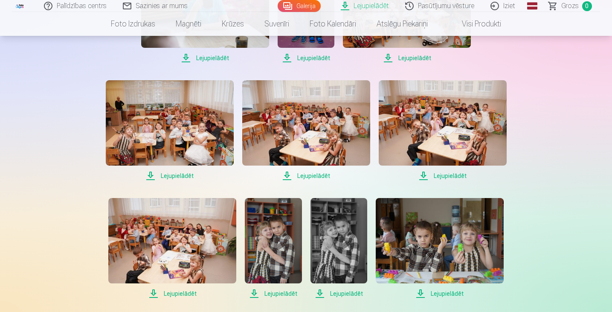
click at [453, 175] on span "Lejupielādēt" at bounding box center [443, 176] width 128 height 10
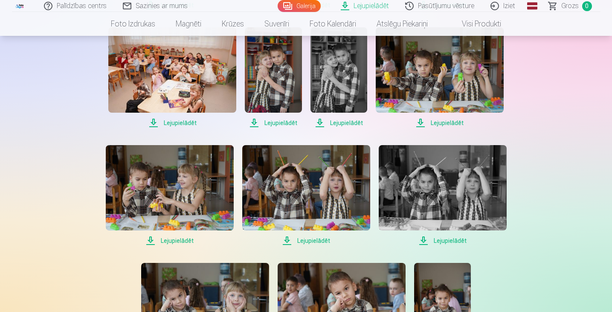
scroll to position [1492, 0]
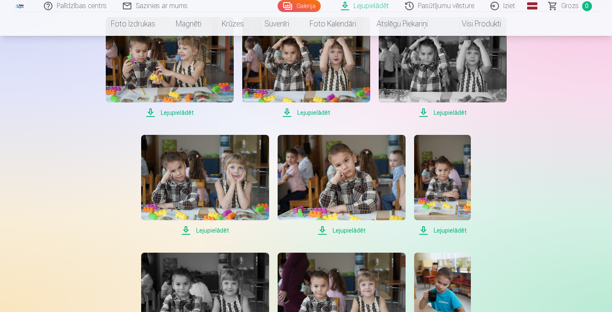
click at [345, 229] on span "Lejupielādēt" at bounding box center [342, 230] width 128 height 10
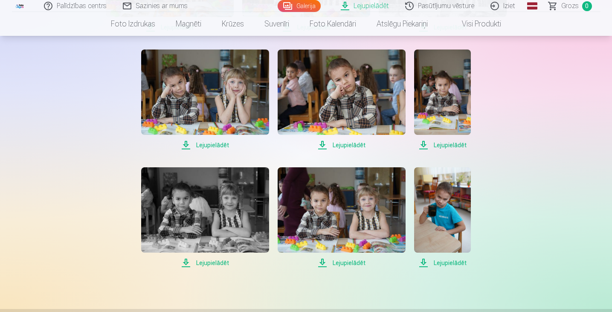
click at [442, 142] on span "Lejupielādēt" at bounding box center [442, 145] width 57 height 10
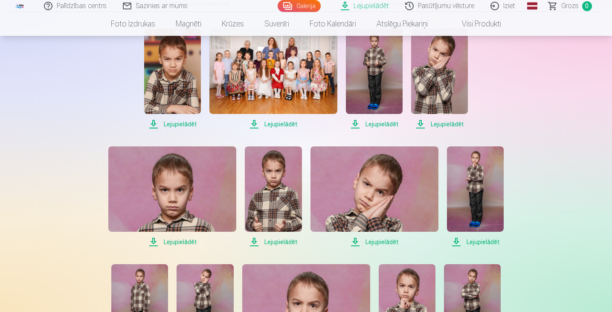
scroll to position [171, 0]
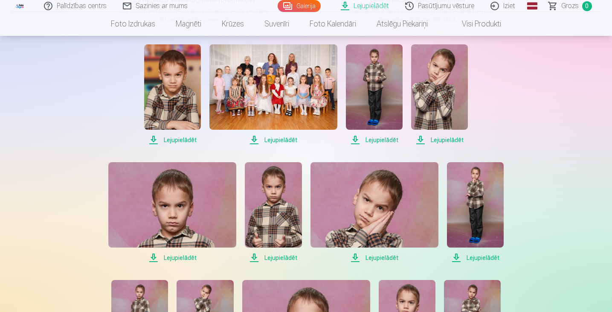
click at [446, 136] on span "Lejupielādēt" at bounding box center [439, 140] width 57 height 10
click at [388, 258] on span "Lejupielādēt" at bounding box center [374, 257] width 128 height 10
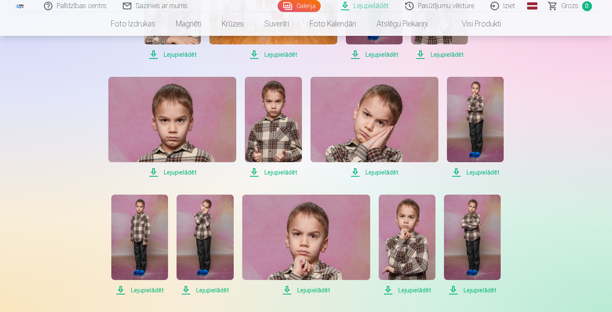
scroll to position [298, 0]
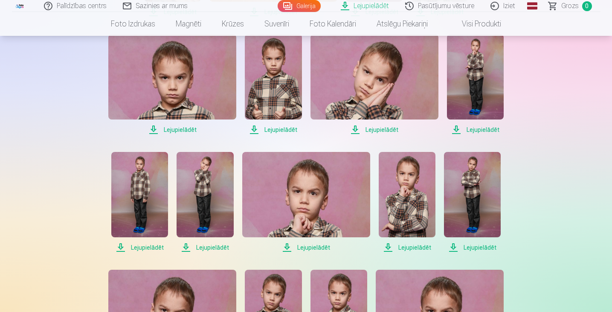
click at [143, 244] on span "Lejupielādēt" at bounding box center [139, 247] width 57 height 10
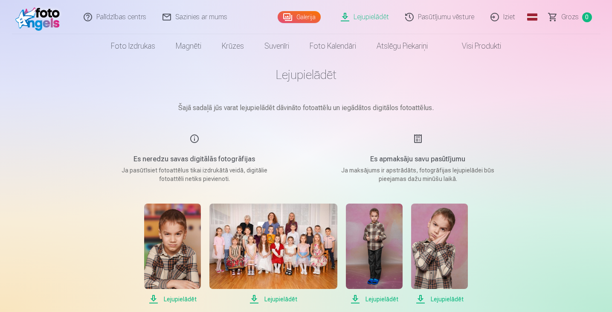
scroll to position [0, 0]
